Goal: Contribute content: Add original content to the website for others to see

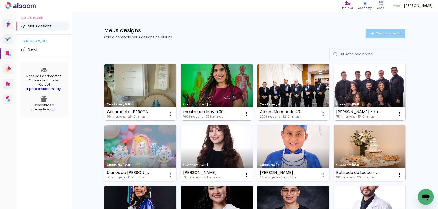
click at [370, 33] on iron-icon at bounding box center [372, 33] width 6 height 6
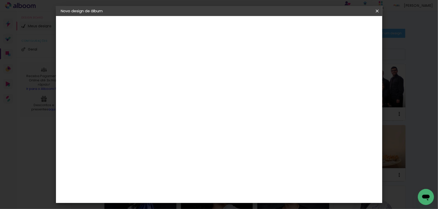
click at [143, 68] on input at bounding box center [143, 67] width 0 height 8
type input "[PERSON_NAME] - Ens Médio Lato Sensu 2024 - 30x40"
type paper-input "[PERSON_NAME] - Ens Médio Lato Sensu 2024 - 30x40"
click at [0, 0] on slot "Avançar" at bounding box center [0, 0] width 0 height 0
click at [237, 78] on paper-item "Tamanho Livre" at bounding box center [213, 76] width 48 height 11
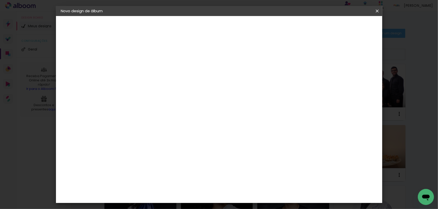
click at [237, 27] on paper-button "Avançar" at bounding box center [224, 26] width 25 height 9
drag, startPoint x: 253, startPoint y: 165, endPoint x: 238, endPoint y: 165, distance: 14.8
click at [238, 165] on div "cm" at bounding box center [249, 165] width 197 height 18
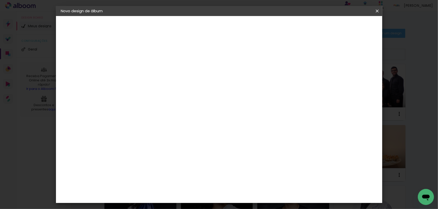
type input "81"
type paper-input "81"
click at [346, 26] on span "Iniciar design" at bounding box center [334, 27] width 23 height 4
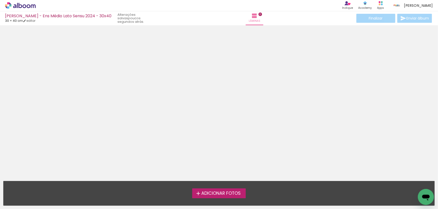
click at [222, 195] on span "Adicionar Fotos" at bounding box center [220, 194] width 39 height 5
click at [0, 0] on input "file" at bounding box center [0, 0] width 0 height 0
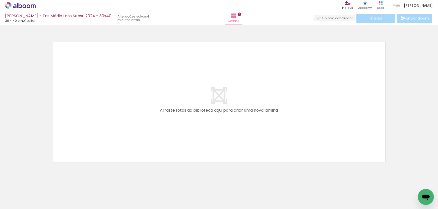
drag, startPoint x: 107, startPoint y: 190, endPoint x: 84, endPoint y: 181, distance: 25.1
click at [119, 128] on quentale-workspace at bounding box center [219, 104] width 438 height 209
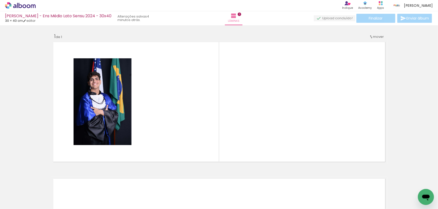
drag, startPoint x: 78, startPoint y: 188, endPoint x: 71, endPoint y: 167, distance: 21.5
click at [99, 132] on quentale-workspace at bounding box center [219, 104] width 438 height 209
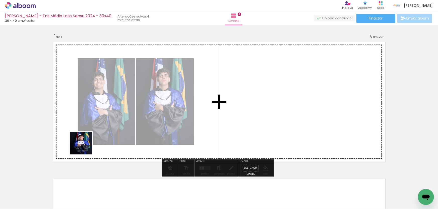
drag, startPoint x: 85, startPoint y: 147, endPoint x: 89, endPoint y: 148, distance: 4.4
click at [101, 132] on quentale-workspace at bounding box center [219, 104] width 438 height 209
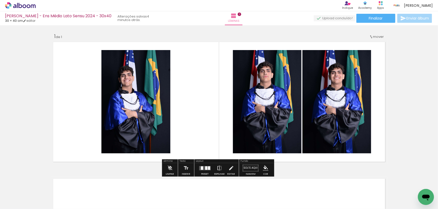
click at [24, 194] on input "Todas as fotos" at bounding box center [14, 194] width 19 height 4
click at [0, 0] on slot "Não utilizadas" at bounding box center [0, 0] width 0 height 0
type input "Não utilizadas"
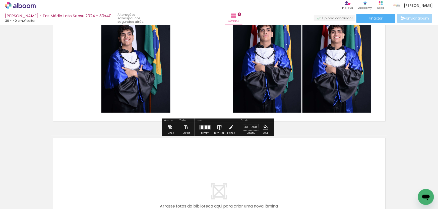
scroll to position [46, 0]
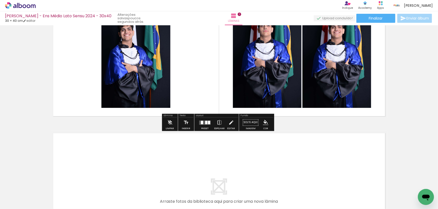
drag, startPoint x: 276, startPoint y: 183, endPoint x: 277, endPoint y: 167, distance: 15.8
click at [277, 167] on quentale-workspace at bounding box center [219, 104] width 438 height 209
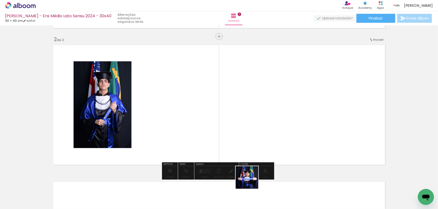
scroll to position [137, 0]
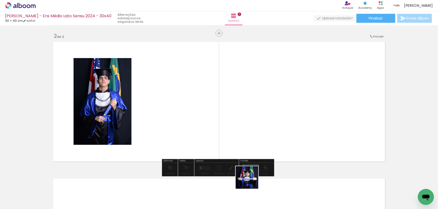
drag, startPoint x: 251, startPoint y: 182, endPoint x: 251, endPoint y: 161, distance: 20.6
click at [253, 159] on quentale-workspace at bounding box center [219, 104] width 438 height 209
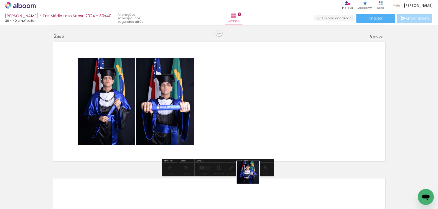
drag, startPoint x: 252, startPoint y: 183, endPoint x: 259, endPoint y: 148, distance: 35.7
click at [259, 148] on quentale-workspace at bounding box center [219, 104] width 438 height 209
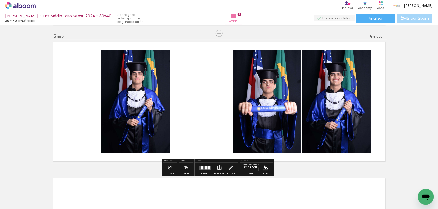
drag, startPoint x: 253, startPoint y: 192, endPoint x: 239, endPoint y: 134, distance: 59.8
click at [243, 135] on quentale-workspace at bounding box center [219, 104] width 438 height 209
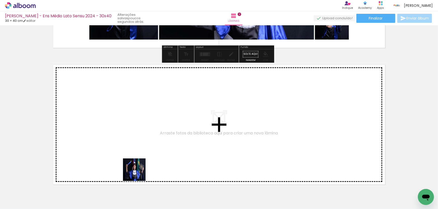
drag, startPoint x: 137, startPoint y: 193, endPoint x: 144, endPoint y: 151, distance: 43.5
click at [144, 151] on quentale-workspace at bounding box center [219, 104] width 438 height 209
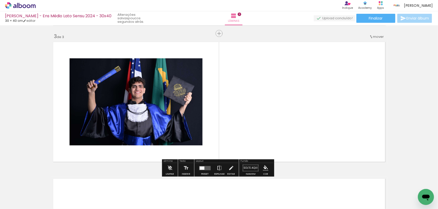
scroll to position [274, 0]
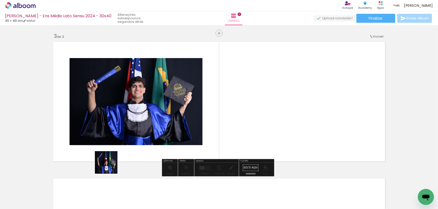
drag, startPoint x: 106, startPoint y: 193, endPoint x: 92, endPoint y: 171, distance: 25.7
click at [117, 145] on quentale-workspace at bounding box center [219, 104] width 438 height 209
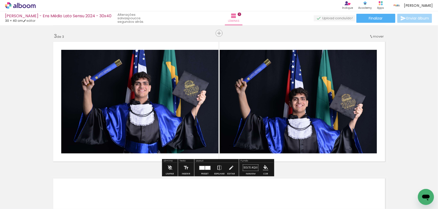
drag, startPoint x: 73, startPoint y: 194, endPoint x: 72, endPoint y: 168, distance: 26.1
click at [95, 149] on quentale-workspace at bounding box center [219, 104] width 438 height 209
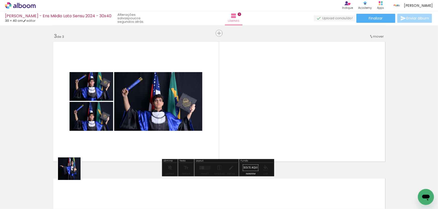
drag, startPoint x: 54, startPoint y: 191, endPoint x: 110, endPoint y: 135, distance: 79.6
click at [104, 139] on quentale-workspace at bounding box center [219, 104] width 438 height 209
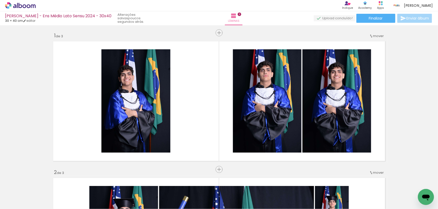
scroll to position [1, 0]
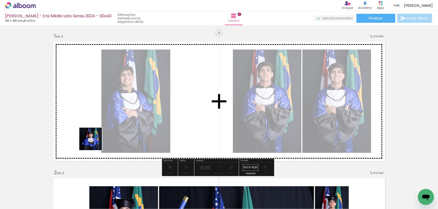
drag, startPoint x: 105, startPoint y: 186, endPoint x: 70, endPoint y: 196, distance: 36.4
click at [93, 129] on quentale-workspace at bounding box center [219, 104] width 438 height 209
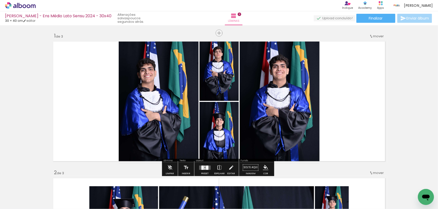
drag, startPoint x: 74, startPoint y: 190, endPoint x: 51, endPoint y: 180, distance: 25.5
click at [91, 138] on quentale-workspace at bounding box center [219, 104] width 438 height 209
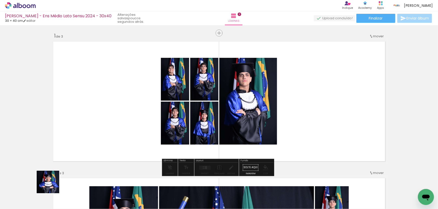
drag, startPoint x: 52, startPoint y: 186, endPoint x: 119, endPoint y: 122, distance: 93.2
click at [101, 130] on quentale-workspace at bounding box center [219, 104] width 438 height 209
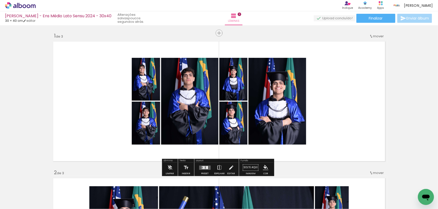
scroll to position [0, 0]
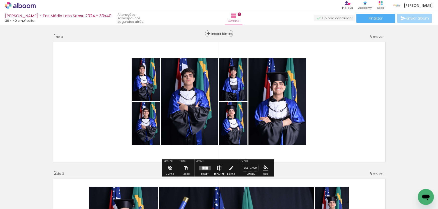
click at [216, 32] on span "Inserir lâmina" at bounding box center [221, 33] width 20 height 3
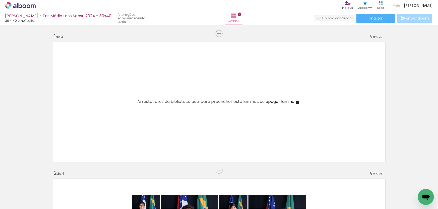
scroll to position [0, 61]
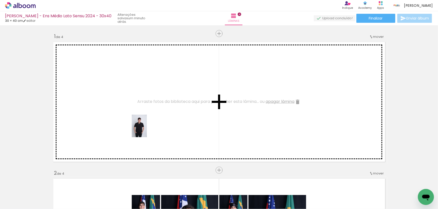
drag, startPoint x: 141, startPoint y: 162, endPoint x: 141, endPoint y: 149, distance: 13.0
click at [148, 125] on quentale-workspace at bounding box center [219, 104] width 438 height 209
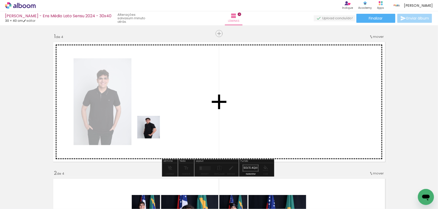
drag, startPoint x: 137, startPoint y: 182, endPoint x: 158, endPoint y: 123, distance: 63.2
click at [158, 123] on quentale-workspace at bounding box center [219, 104] width 438 height 209
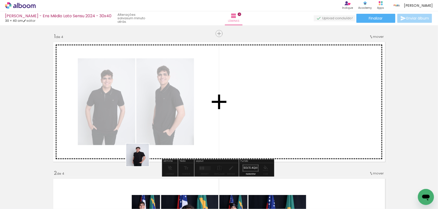
drag, startPoint x: 140, startPoint y: 168, endPoint x: 151, endPoint y: 140, distance: 29.6
click at [155, 123] on quentale-workspace at bounding box center [219, 104] width 438 height 209
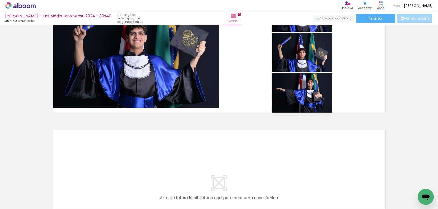
scroll to position [638, 0]
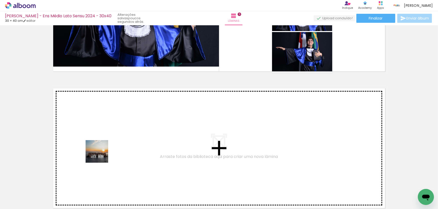
drag, startPoint x: 101, startPoint y: 156, endPoint x: 50, endPoint y: 191, distance: 61.2
click at [105, 149] on quentale-workspace at bounding box center [219, 104] width 438 height 209
